Goal: Transaction & Acquisition: Download file/media

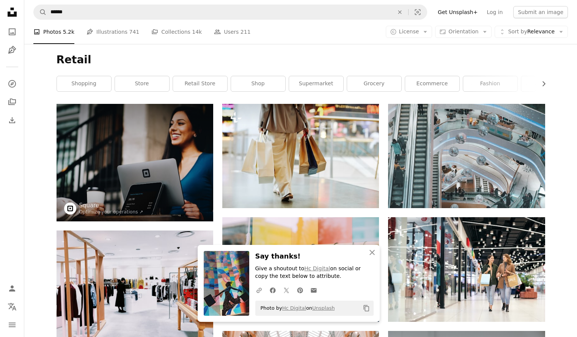
scroll to position [1598, 0]
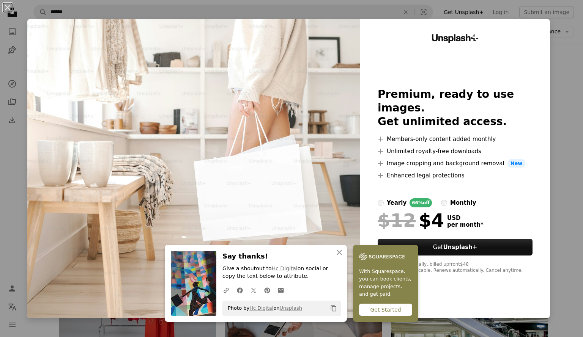
click at [534, 32] on div "Unsplash+ Premium, ready to use images. Get unlimited access. A plus sign Membe…" at bounding box center [455, 168] width 190 height 299
click at [8, 5] on button "An X shape" at bounding box center [7, 7] width 9 height 9
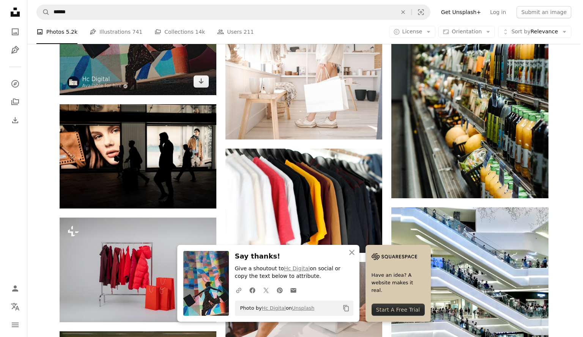
scroll to position [1613, 0]
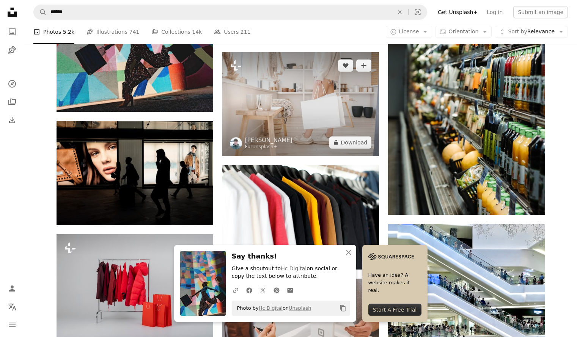
click at [273, 100] on img at bounding box center [300, 104] width 157 height 104
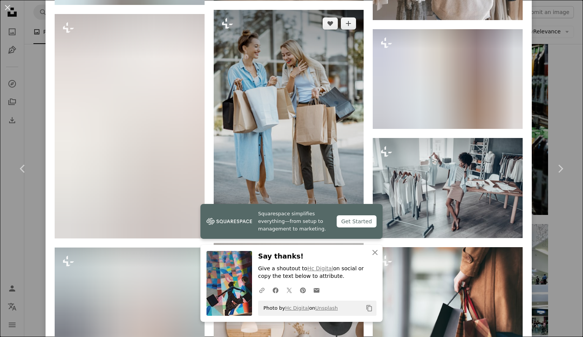
scroll to position [1675, 0]
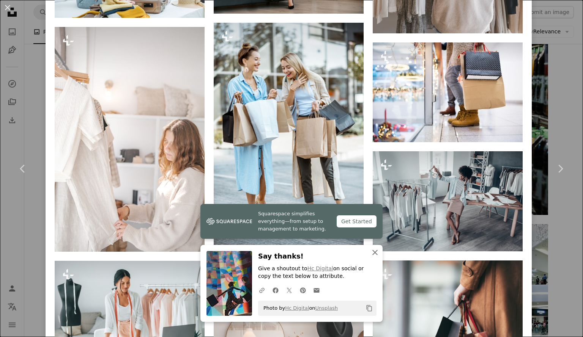
click at [372, 254] on icon "button" at bounding box center [374, 252] width 5 height 5
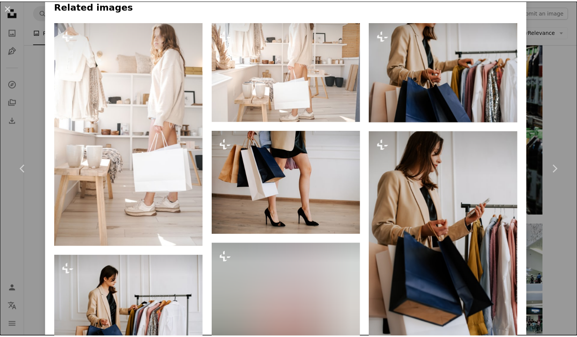
scroll to position [0, 0]
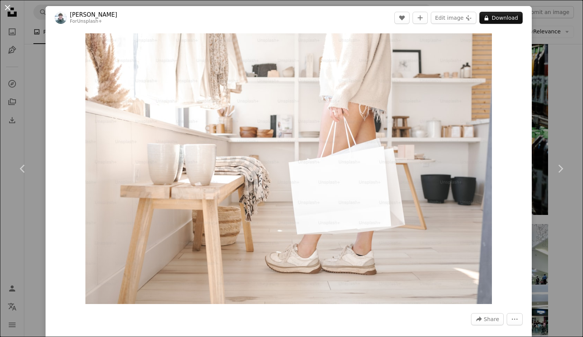
click at [8, 5] on button "An X shape" at bounding box center [7, 7] width 9 height 9
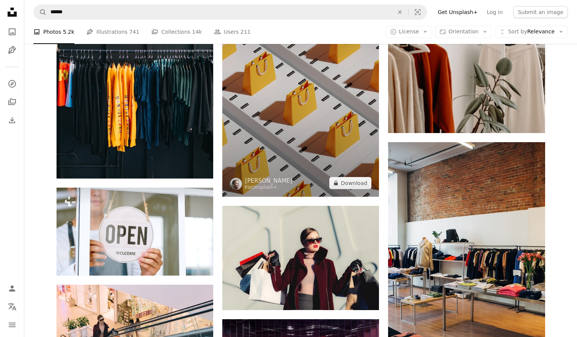
scroll to position [2270, 0]
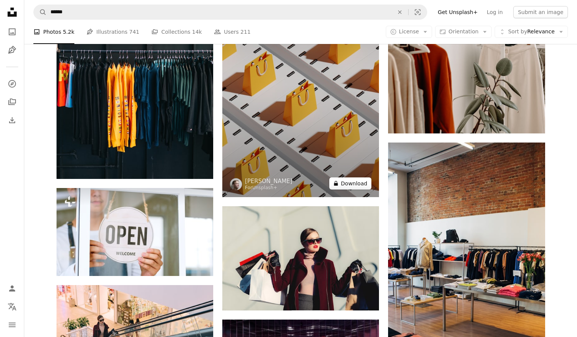
click at [357, 183] on button "A lock Download" at bounding box center [350, 183] width 42 height 12
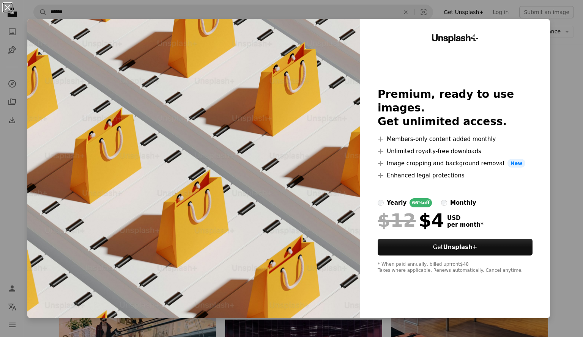
click at [6, 9] on button "An X shape" at bounding box center [7, 7] width 9 height 9
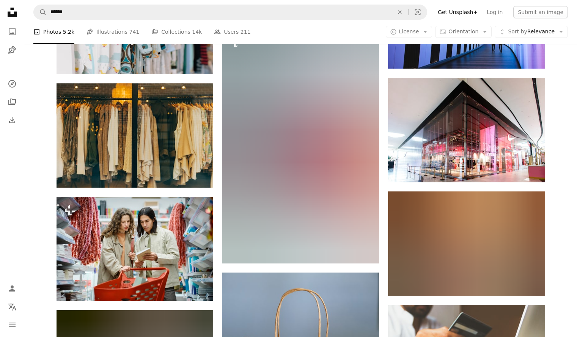
scroll to position [3957, 0]
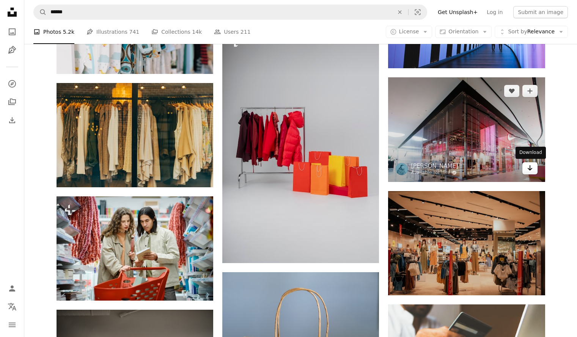
click at [532, 167] on icon "Arrow pointing down" at bounding box center [530, 167] width 6 height 9
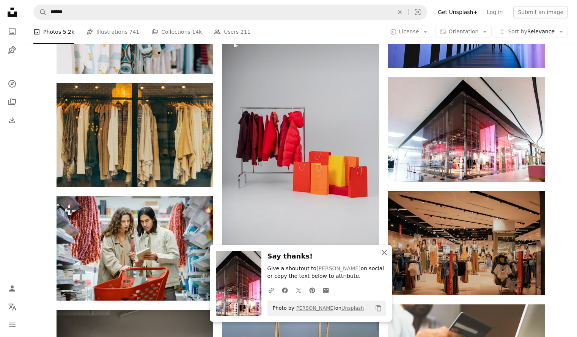
click at [386, 250] on icon "An X shape" at bounding box center [384, 252] width 9 height 9
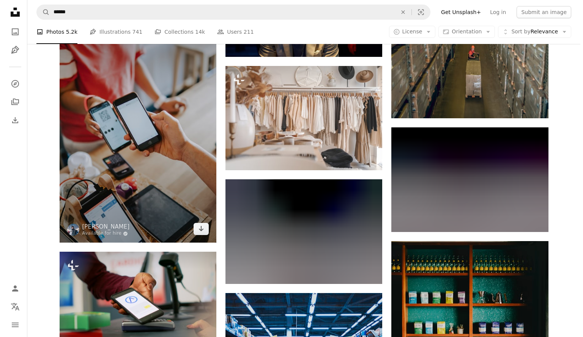
scroll to position [4849, 0]
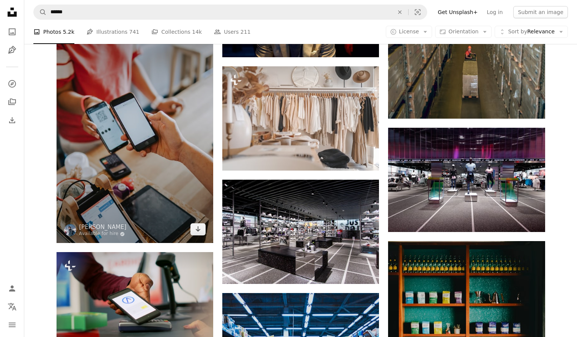
click at [136, 135] on img at bounding box center [135, 125] width 157 height 235
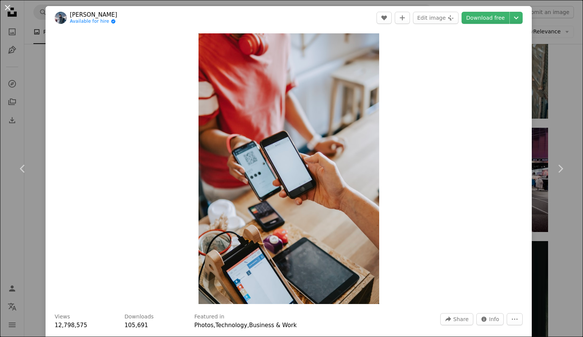
click at [9, 6] on button "An X shape" at bounding box center [7, 7] width 9 height 9
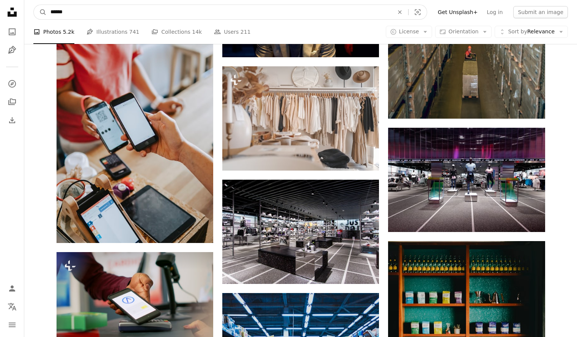
drag, startPoint x: 77, startPoint y: 13, endPoint x: 68, endPoint y: 13, distance: 8.7
click at [68, 13] on input "******" at bounding box center [219, 12] width 345 height 14
type input "**********"
click at [34, 5] on button "A magnifying glass" at bounding box center [40, 12] width 13 height 14
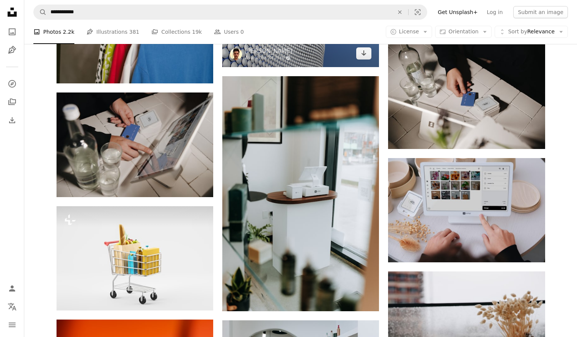
scroll to position [682, 0]
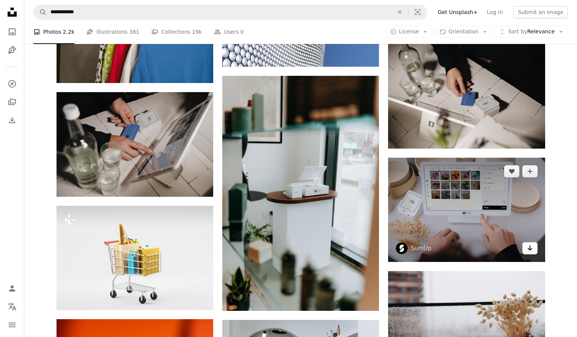
click at [530, 250] on icon "Download" at bounding box center [529, 247] width 5 height 5
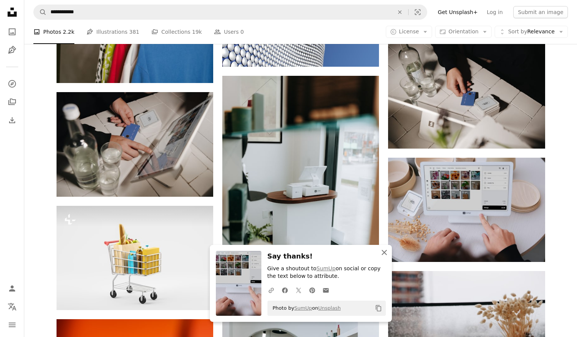
click at [388, 251] on icon "An X shape" at bounding box center [384, 252] width 9 height 9
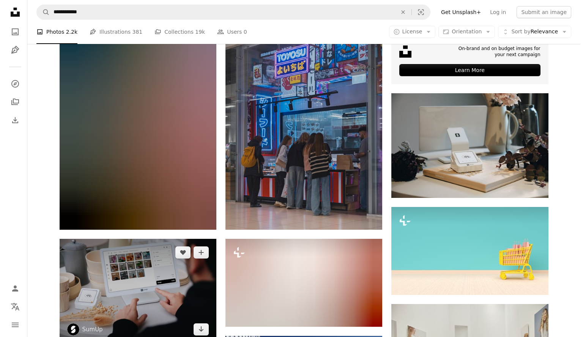
scroll to position [308, 0]
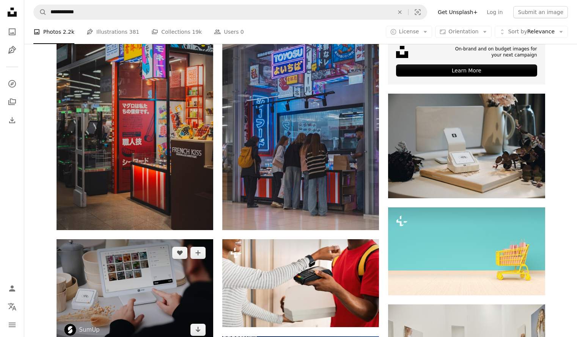
click at [138, 257] on img at bounding box center [135, 291] width 157 height 104
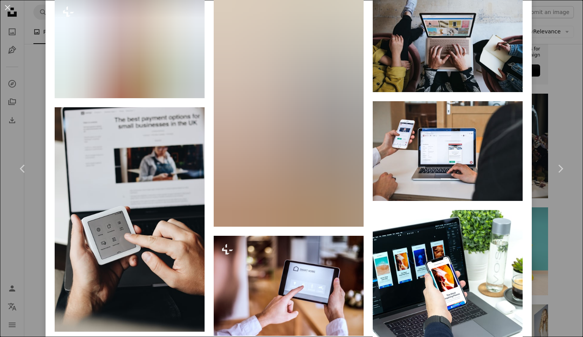
scroll to position [1951, 0]
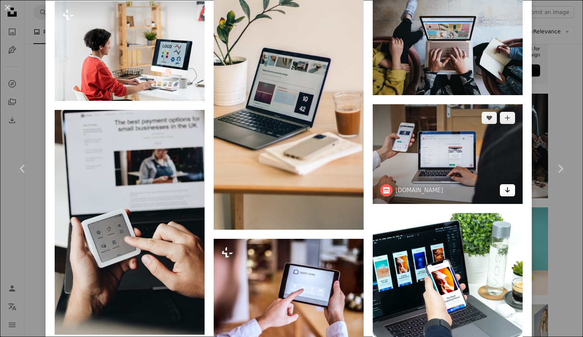
click at [505, 187] on icon "Download" at bounding box center [507, 189] width 5 height 5
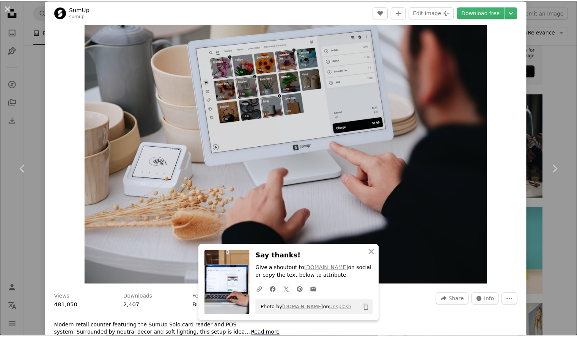
scroll to position [0, 0]
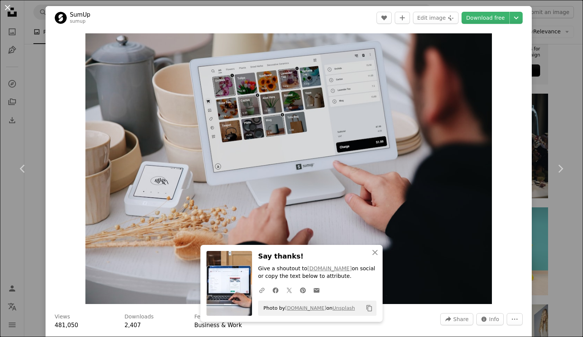
click at [9, 5] on button "An X shape" at bounding box center [7, 7] width 9 height 9
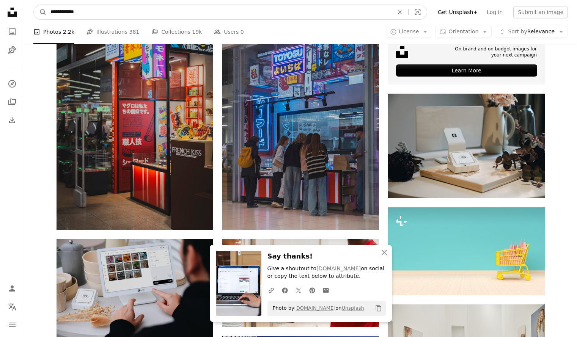
click at [88, 9] on input "**********" at bounding box center [219, 12] width 345 height 14
type input "**********"
click at [34, 5] on button "A magnifying glass" at bounding box center [40, 12] width 13 height 14
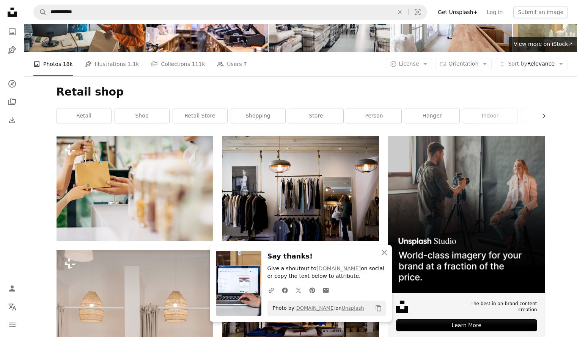
scroll to position [57, 0]
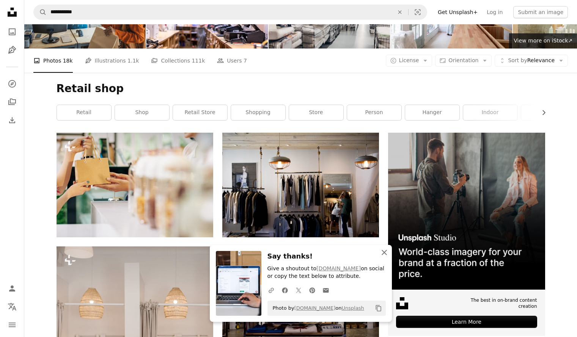
click at [385, 250] on icon "An X shape" at bounding box center [384, 252] width 9 height 9
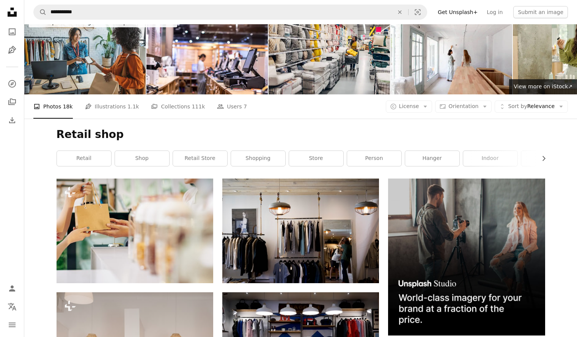
scroll to position [10, 0]
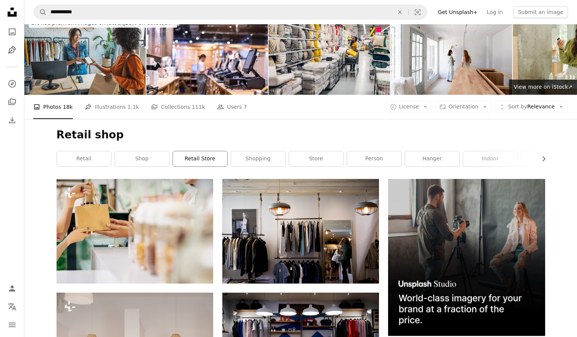
click at [203, 162] on link "retail store" at bounding box center [200, 158] width 54 height 15
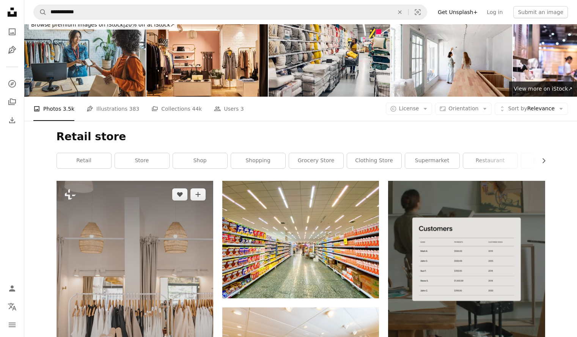
scroll to position [8, 0]
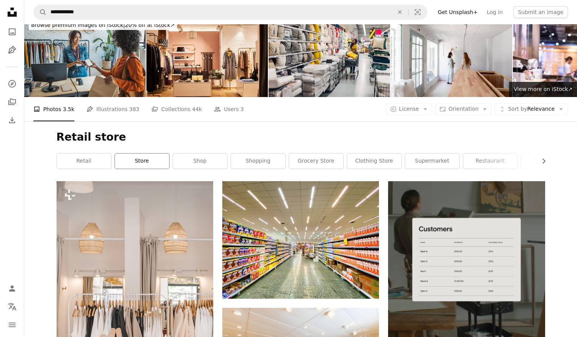
click at [150, 165] on link "store" at bounding box center [142, 161] width 54 height 15
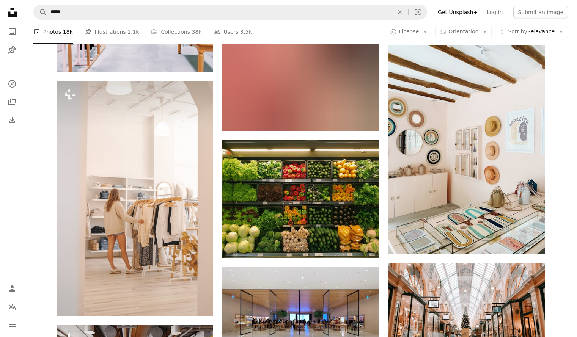
scroll to position [1556, 0]
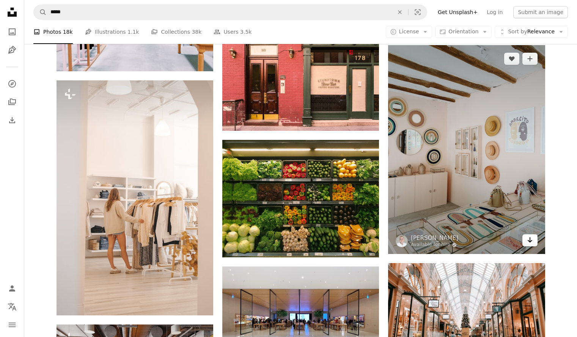
click at [529, 244] on icon "Arrow pointing down" at bounding box center [530, 240] width 6 height 9
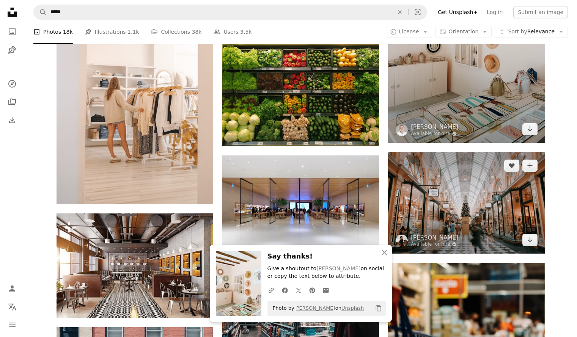
scroll to position [1671, 0]
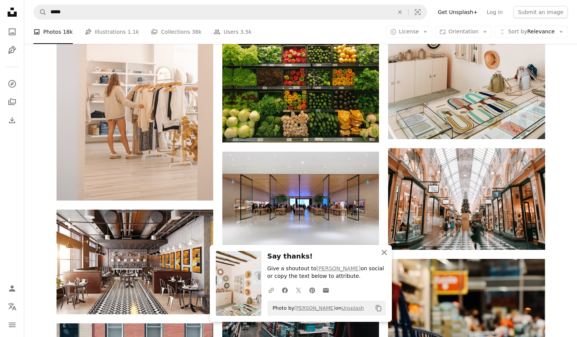
click at [386, 253] on icon "An X shape" at bounding box center [384, 252] width 9 height 9
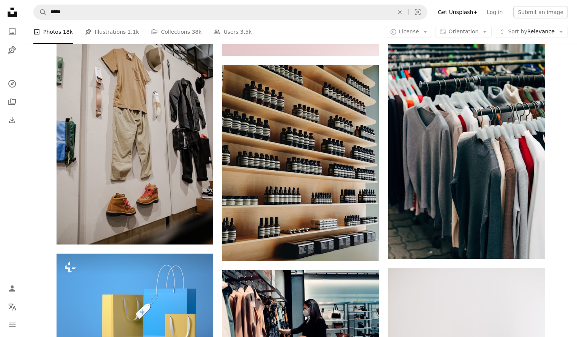
scroll to position [2111, 0]
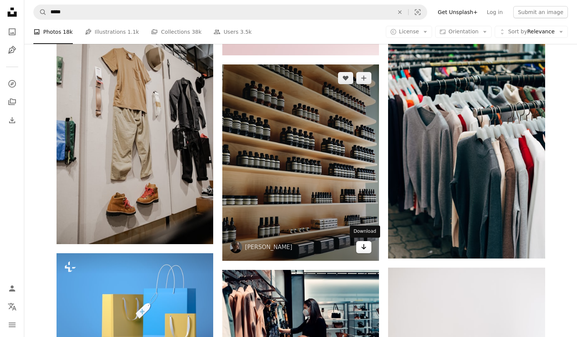
click at [364, 247] on icon "Arrow pointing down" at bounding box center [364, 246] width 6 height 9
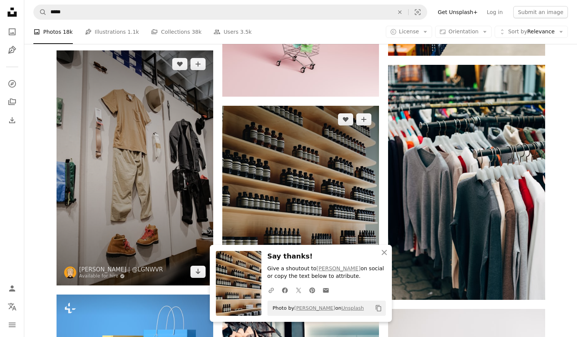
scroll to position [2070, 0]
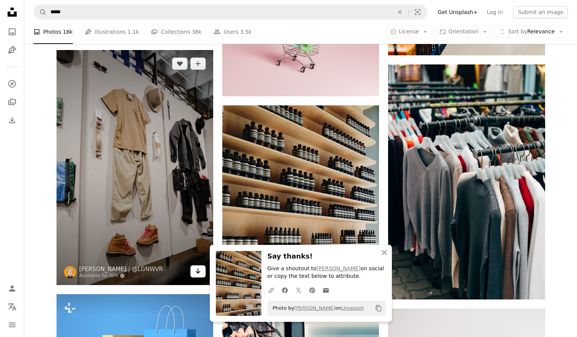
click at [198, 272] on icon "Arrow pointing down" at bounding box center [198, 271] width 6 height 9
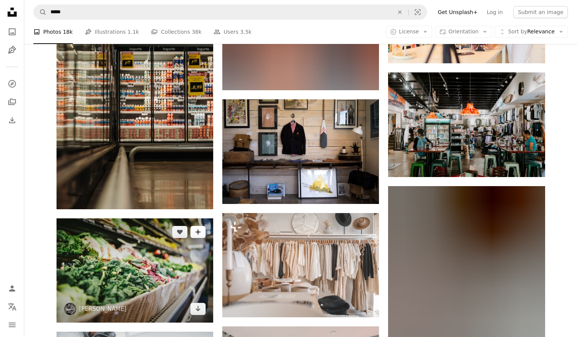
scroll to position [6693, 0]
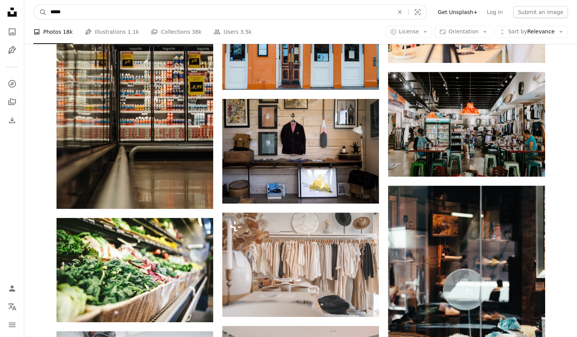
click at [78, 13] on input "*****" at bounding box center [219, 12] width 345 height 14
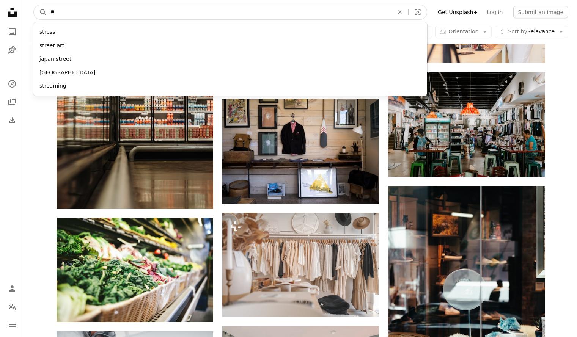
type input "*"
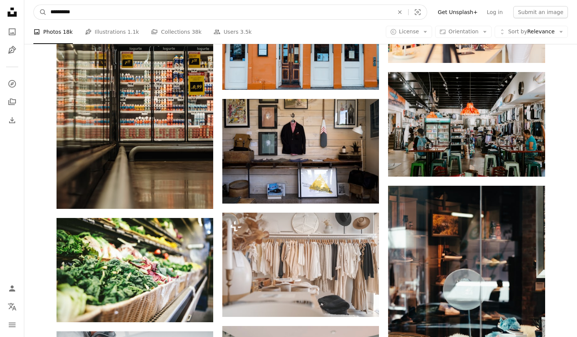
type input "**********"
click at [34, 5] on button "A magnifying glass" at bounding box center [40, 12] width 13 height 14
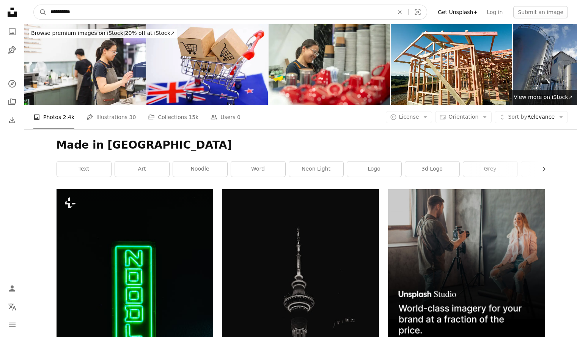
click at [80, 11] on input "**********" at bounding box center [219, 12] width 345 height 14
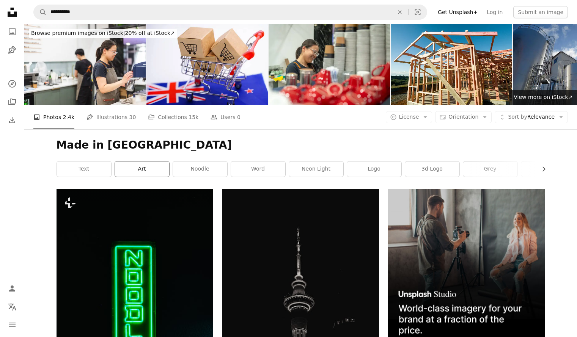
click at [146, 169] on link "art" at bounding box center [142, 169] width 54 height 15
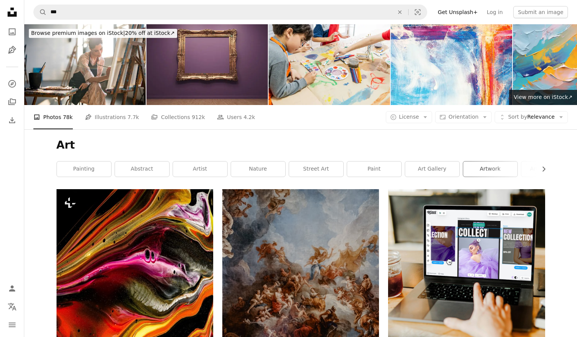
click at [496, 171] on link "artwork" at bounding box center [490, 169] width 54 height 15
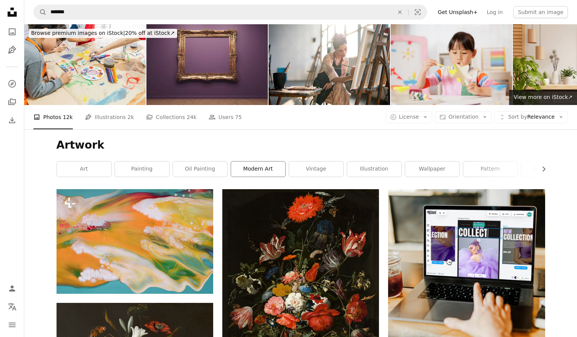
click at [261, 171] on link "modern art" at bounding box center [258, 169] width 54 height 15
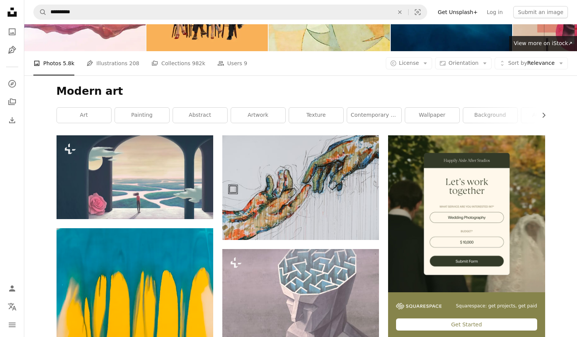
scroll to position [62, 0]
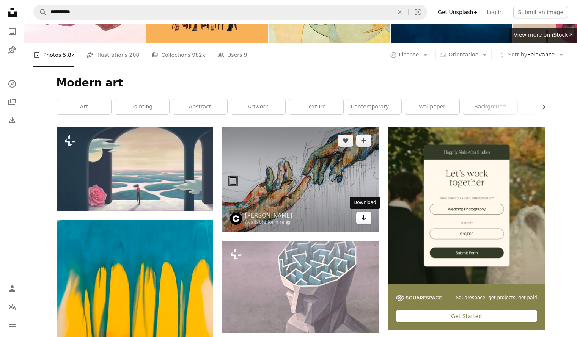
click at [363, 219] on icon "Download" at bounding box center [363, 217] width 5 height 5
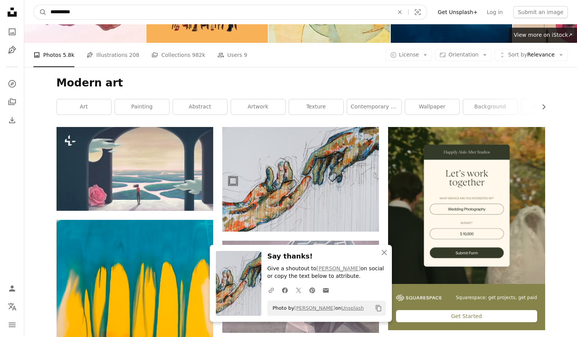
drag, startPoint x: 83, startPoint y: 12, endPoint x: 33, endPoint y: 10, distance: 50.1
click at [33, 10] on nav "**********" at bounding box center [300, 12] width 553 height 24
type input "*"
type input "********"
click at [34, 5] on button "A magnifying glass" at bounding box center [40, 12] width 13 height 14
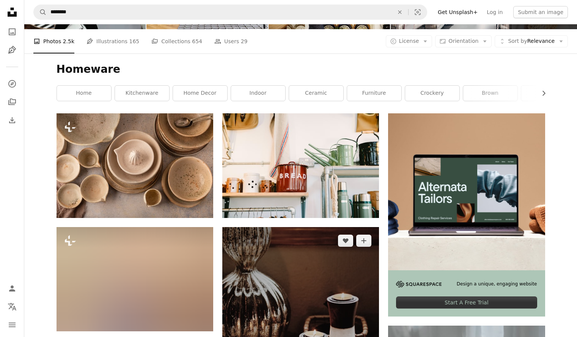
scroll to position [75, 0]
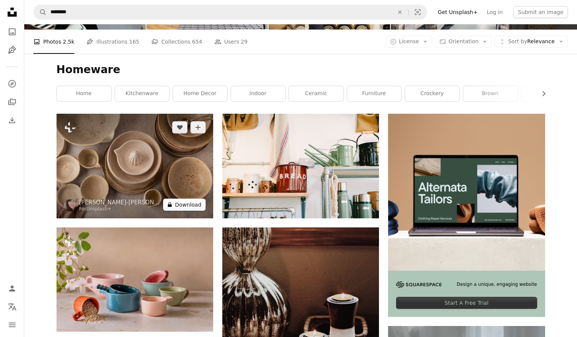
click at [196, 206] on button "A lock Download" at bounding box center [184, 205] width 42 height 12
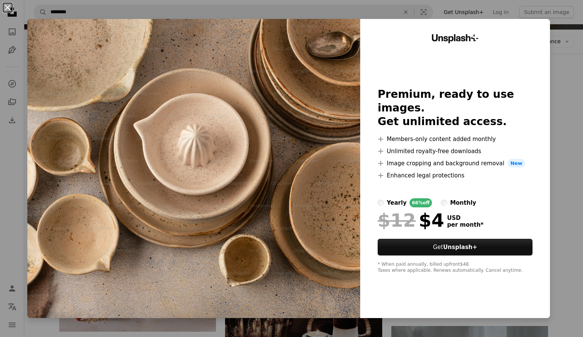
click at [8, 4] on button "An X shape" at bounding box center [7, 7] width 9 height 9
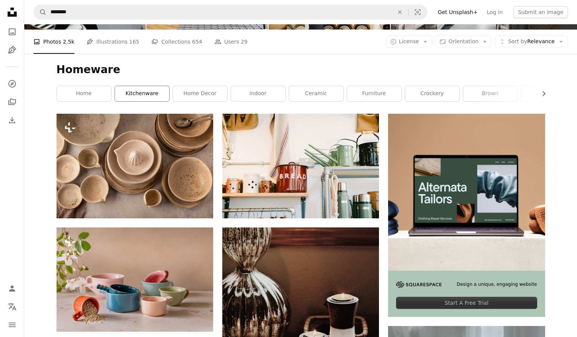
click at [157, 93] on link "kitchenware" at bounding box center [142, 93] width 54 height 15
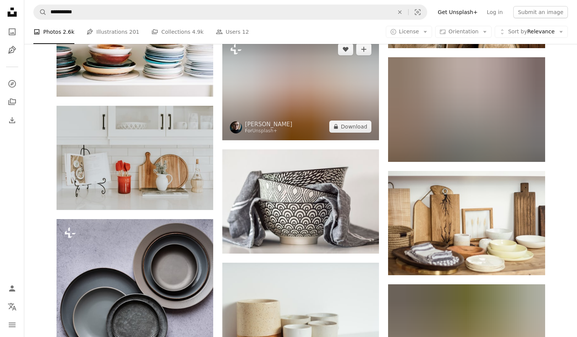
scroll to position [781, 0]
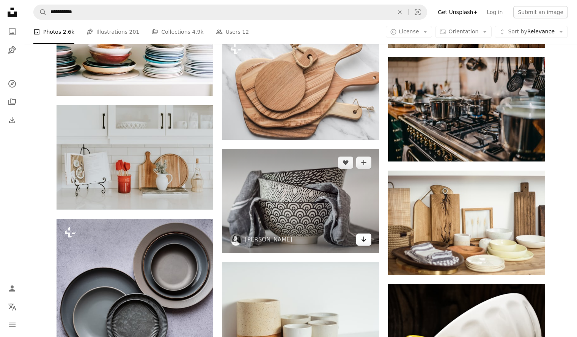
click at [363, 239] on icon "Arrow pointing down" at bounding box center [364, 239] width 6 height 9
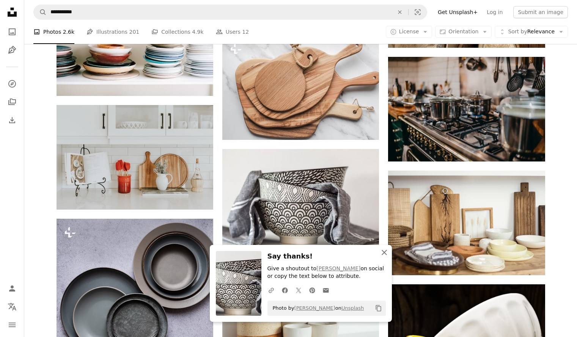
click at [386, 254] on icon "button" at bounding box center [384, 252] width 5 height 5
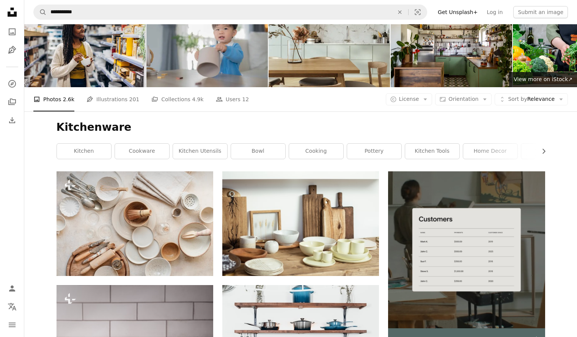
scroll to position [17, 0]
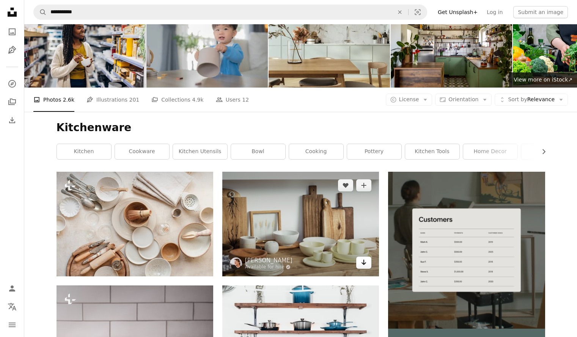
click at [364, 262] on icon "Arrow pointing down" at bounding box center [364, 262] width 6 height 9
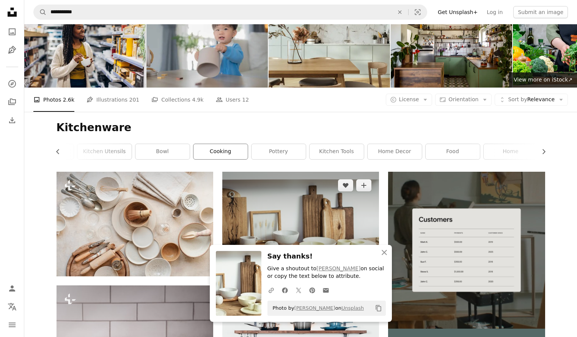
scroll to position [0, 96]
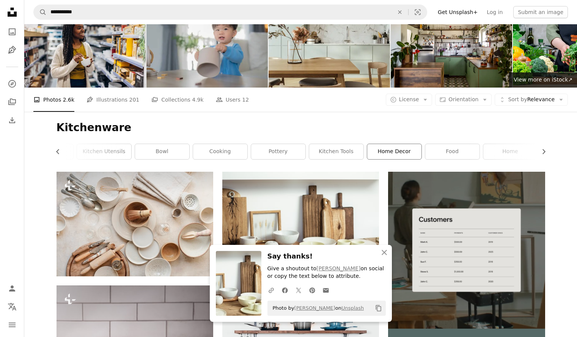
click at [398, 152] on link "home decor" at bounding box center [394, 151] width 54 height 15
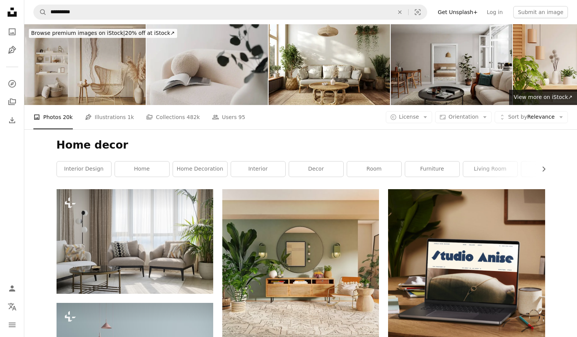
click at [220, 62] on img at bounding box center [206, 64] width 121 height 81
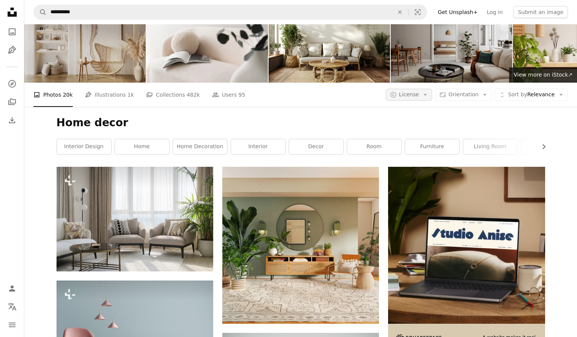
scroll to position [23, 0]
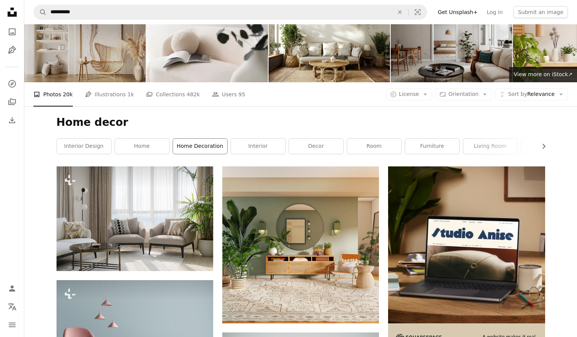
click at [212, 146] on link "home decoration" at bounding box center [200, 146] width 54 height 15
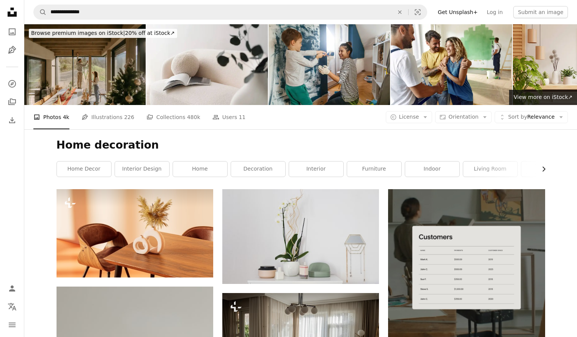
click at [542, 168] on icon "Chevron right" at bounding box center [544, 169] width 8 height 8
click at [543, 168] on icon "Chevron right" at bounding box center [544, 169] width 8 height 8
click at [543, 168] on link "design" at bounding box center [517, 169] width 54 height 15
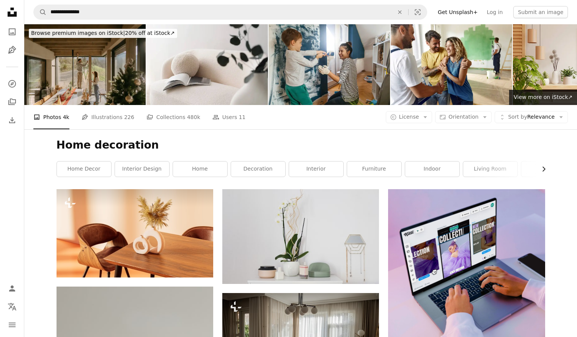
click at [544, 167] on icon "Chevron right" at bounding box center [544, 169] width 8 height 8
click at [462, 171] on link "home interior" at bounding box center [459, 169] width 54 height 15
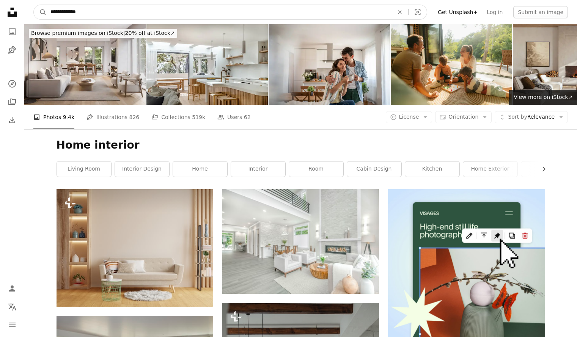
drag, startPoint x: 90, startPoint y: 9, endPoint x: 30, endPoint y: 8, distance: 60.7
click at [30, 8] on nav "**********" at bounding box center [300, 12] width 553 height 24
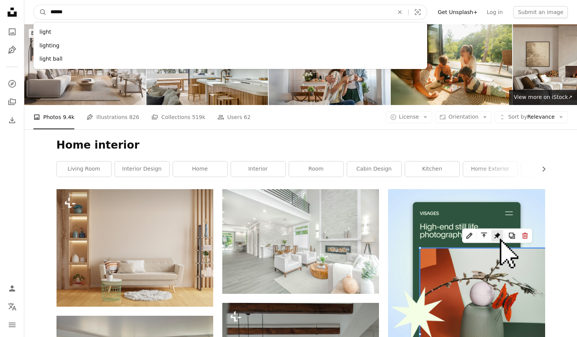
type input "******"
click at [34, 5] on button "A magnifying glass" at bounding box center [40, 12] width 13 height 14
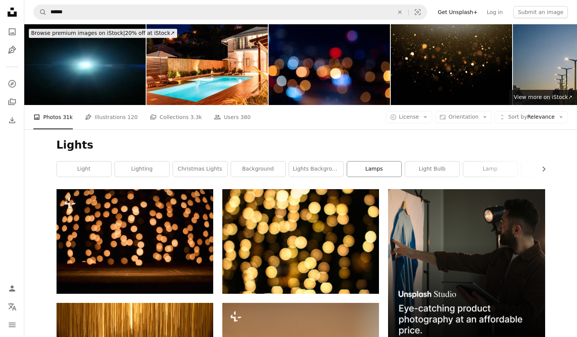
click at [386, 170] on link "lamps" at bounding box center [374, 169] width 54 height 15
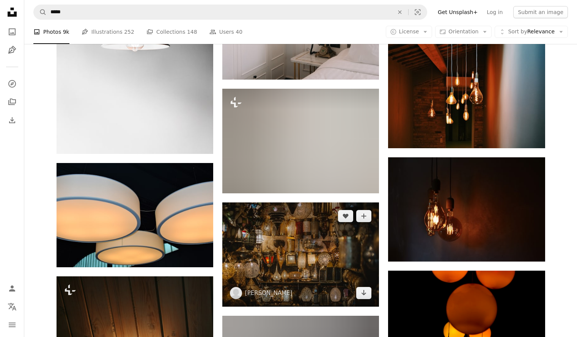
scroll to position [715, 0]
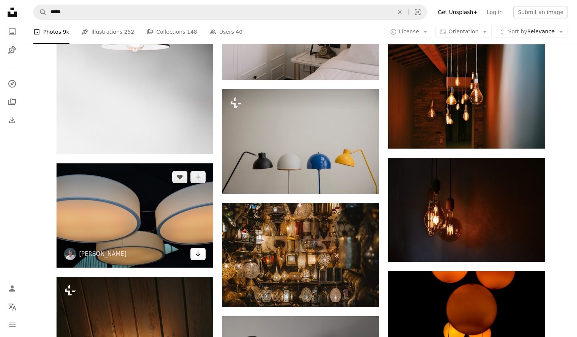
click at [199, 253] on icon "Arrow pointing down" at bounding box center [198, 253] width 6 height 9
